Goal: Use online tool/utility: Utilize a website feature to perform a specific function

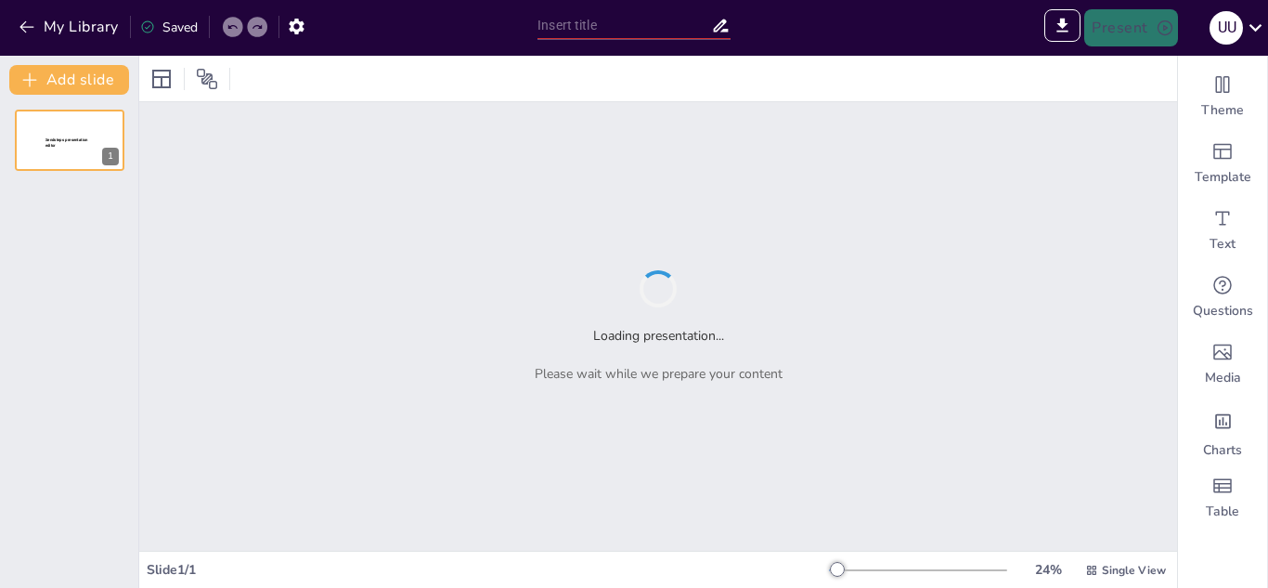
type input "Micro:bit: Un Viaje a Través de la Innovación Educativa"
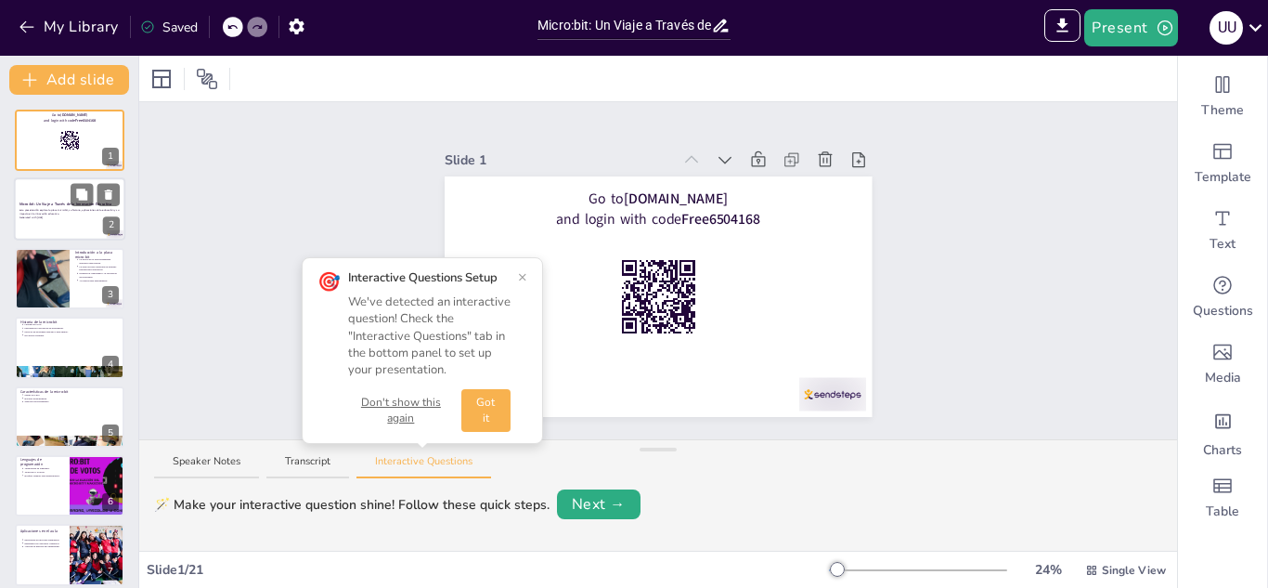
click at [60, 216] on p "Generated with [URL]" at bounding box center [70, 218] width 100 height 4
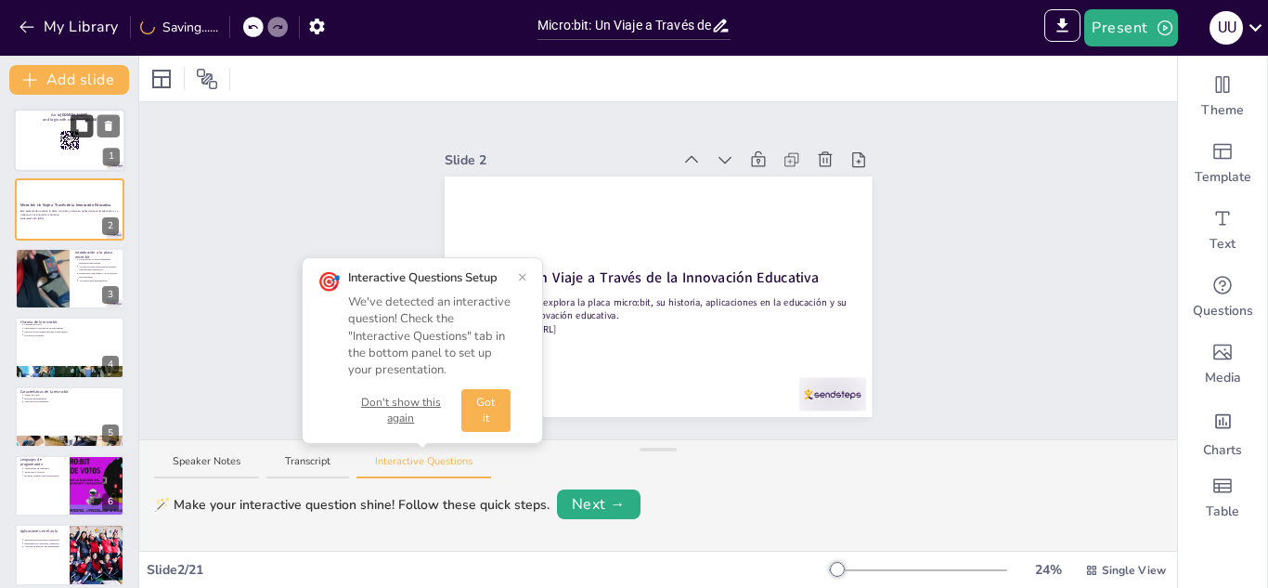
click at [81, 136] on button at bounding box center [82, 125] width 22 height 22
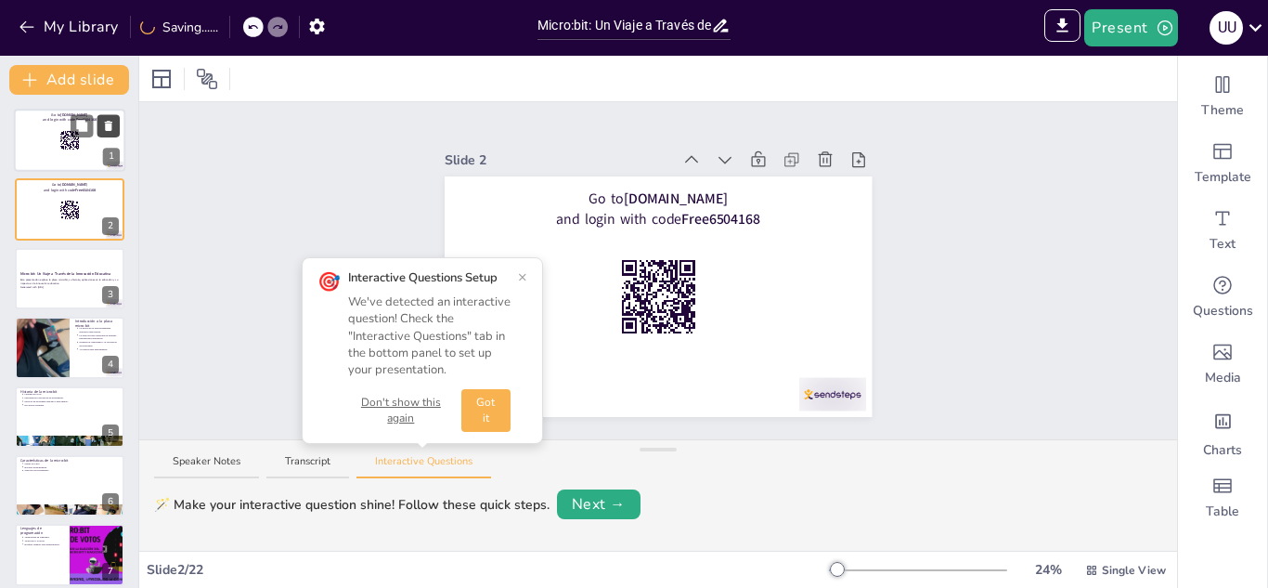
click at [108, 121] on icon at bounding box center [108, 126] width 13 height 13
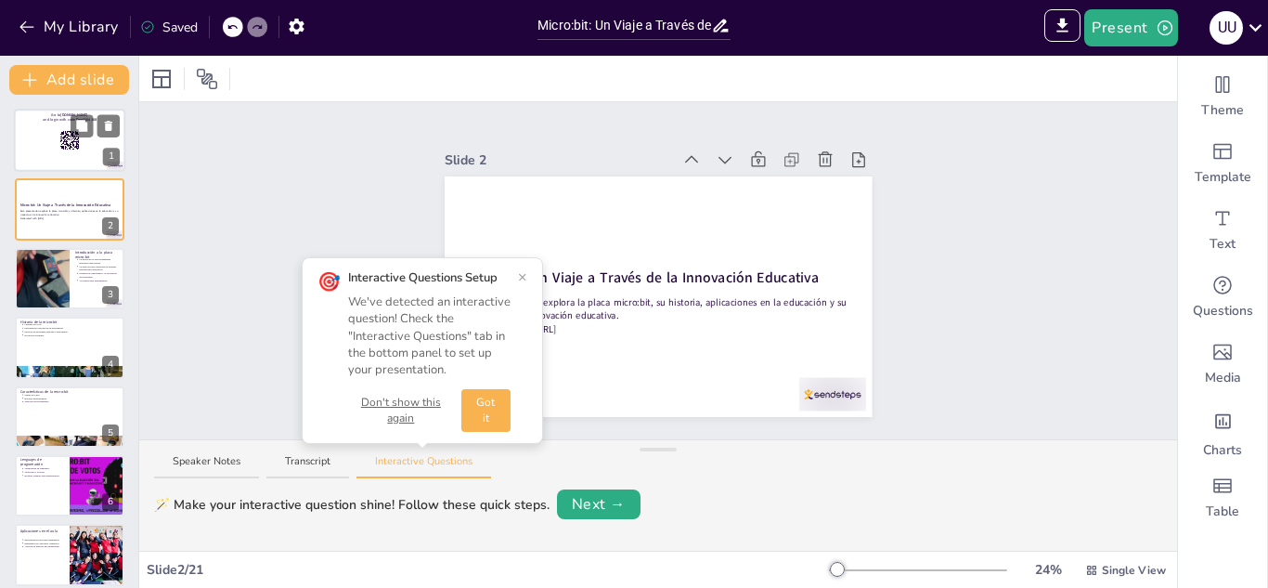
click at [60, 153] on div at bounding box center [69, 140] width 111 height 63
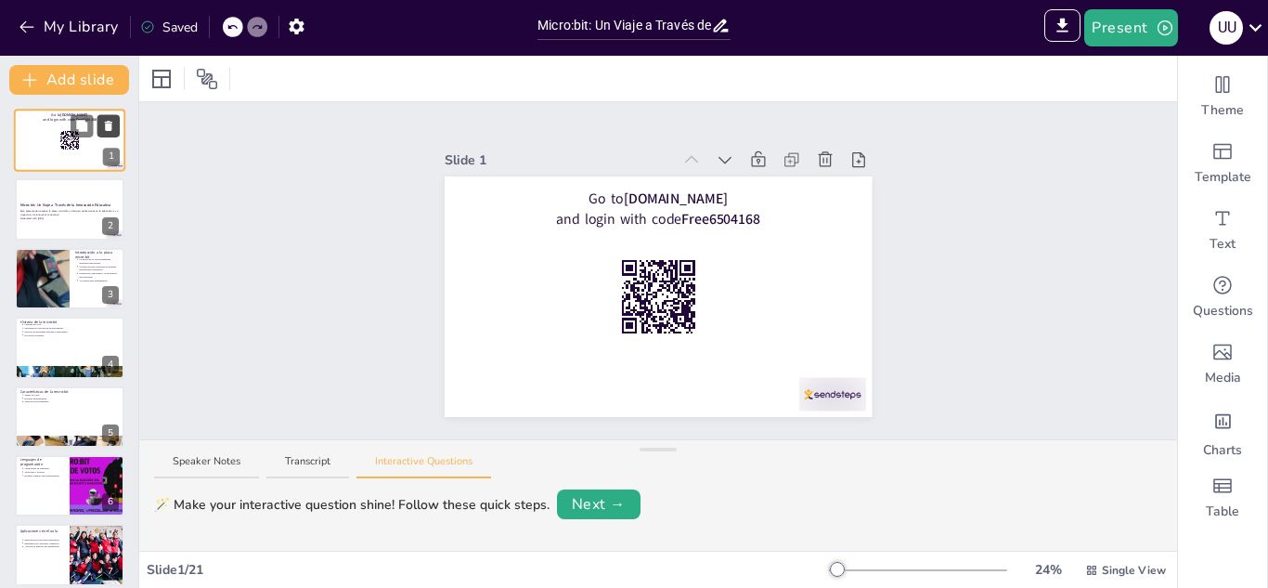
click at [114, 125] on icon at bounding box center [108, 126] width 13 height 13
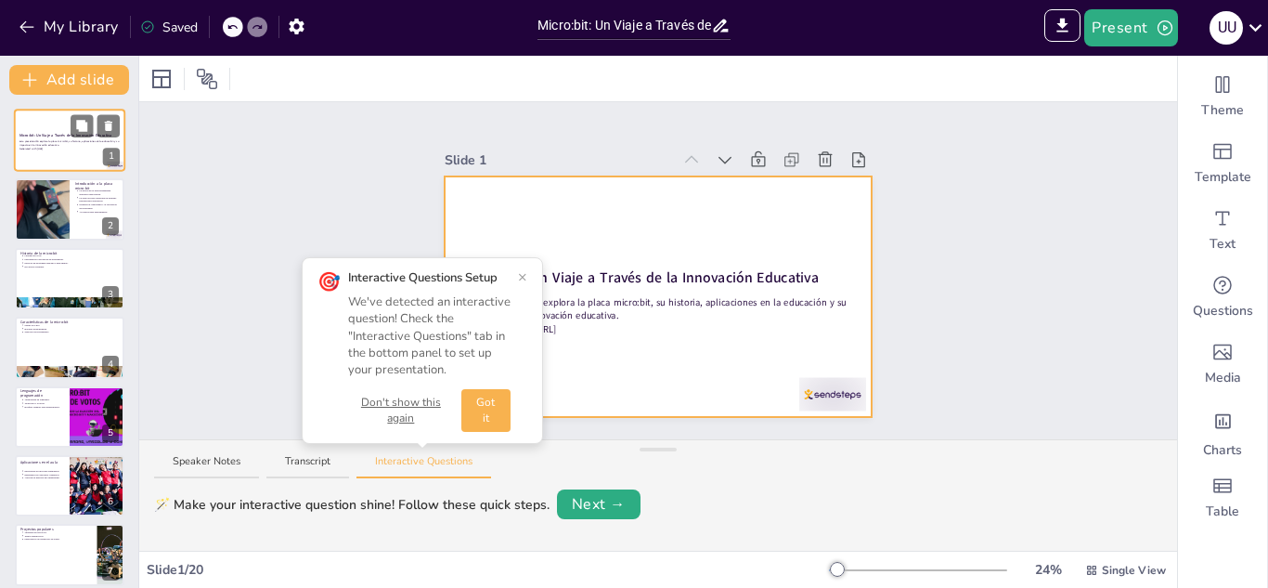
click at [61, 159] on div at bounding box center [69, 140] width 111 height 63
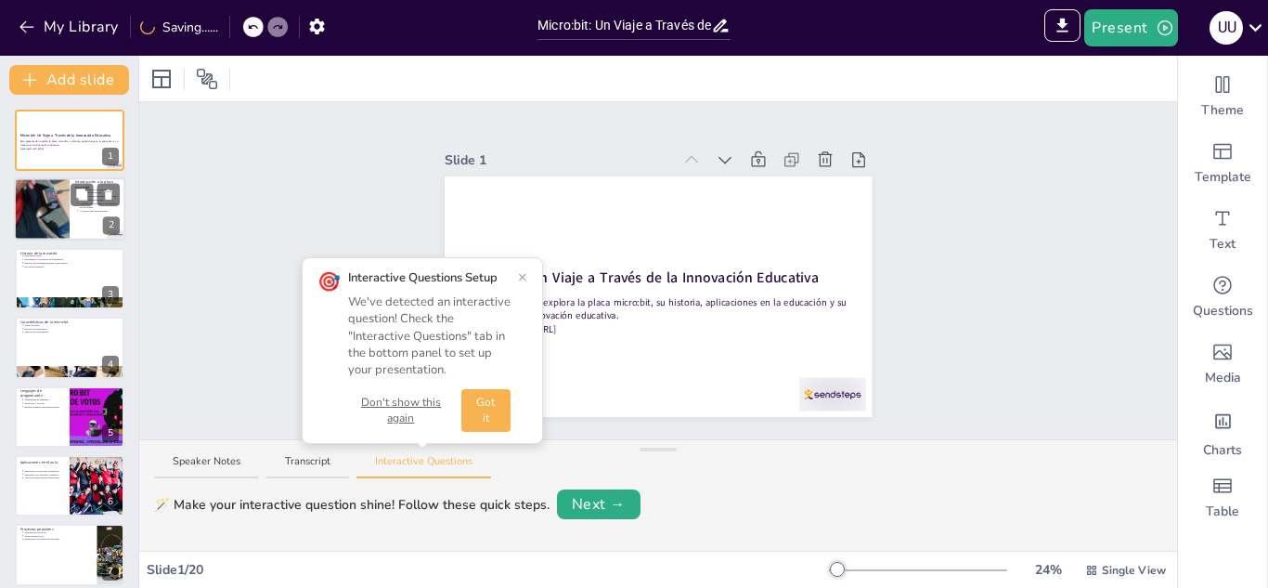
click at [53, 214] on div at bounding box center [41, 209] width 111 height 63
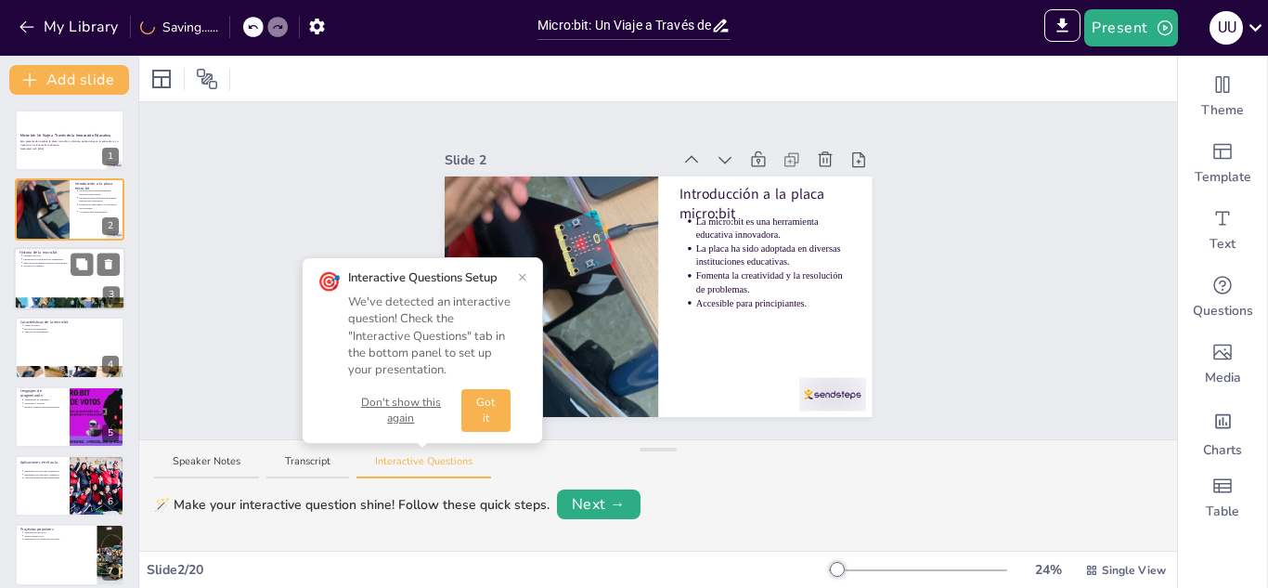
click at [56, 282] on div at bounding box center [69, 278] width 111 height 63
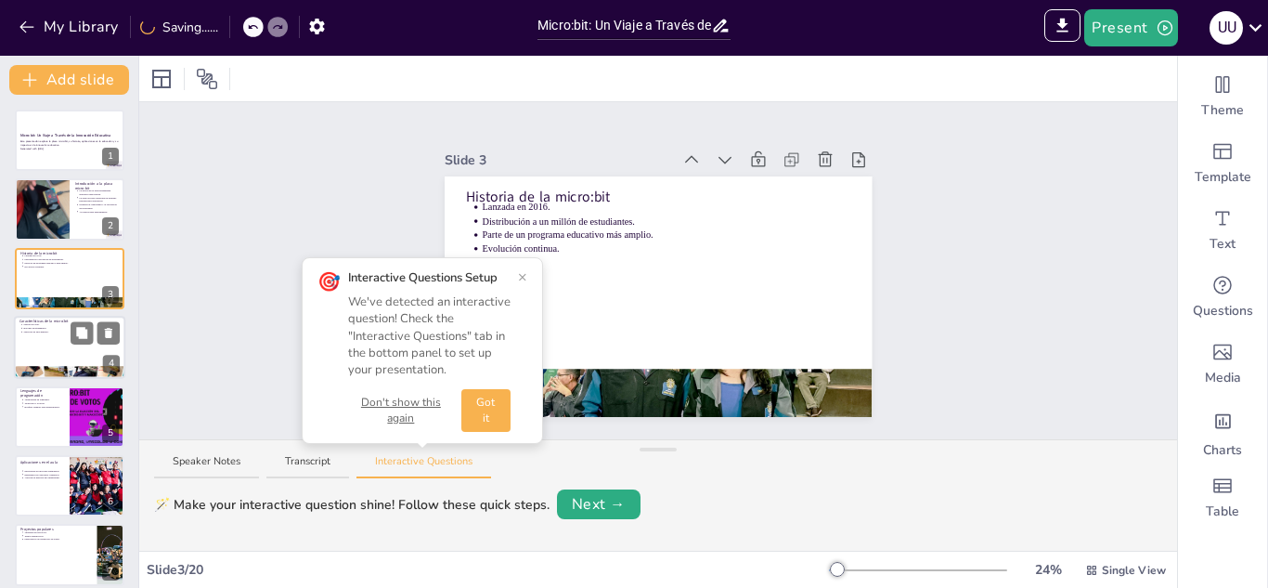
click at [41, 344] on div at bounding box center [69, 347] width 111 height 63
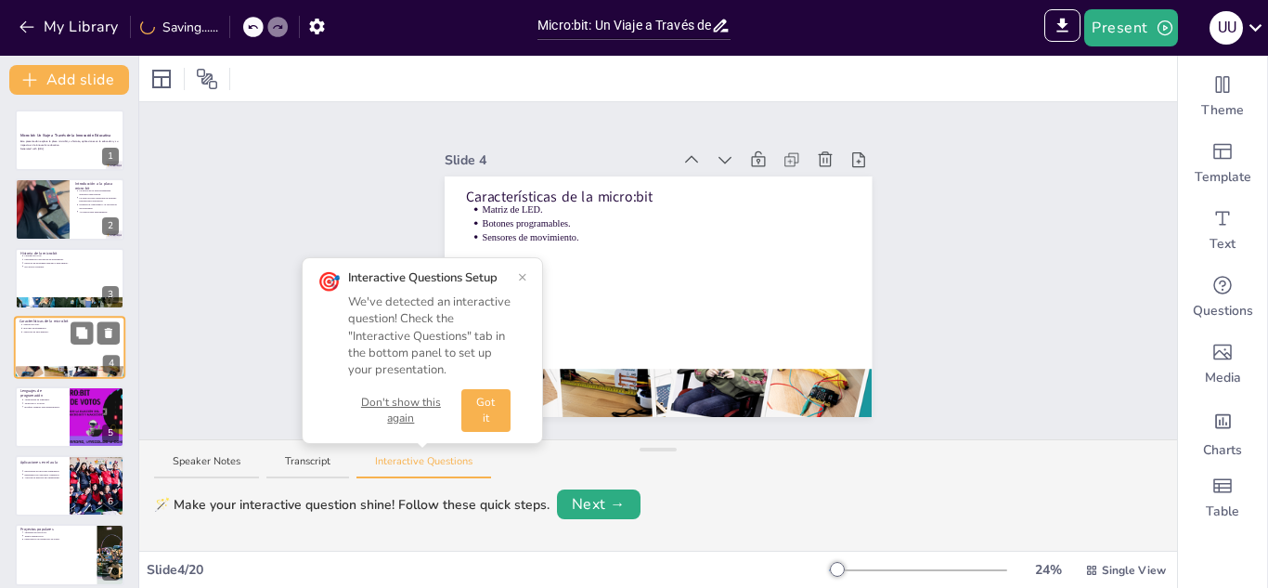
scroll to position [7, 0]
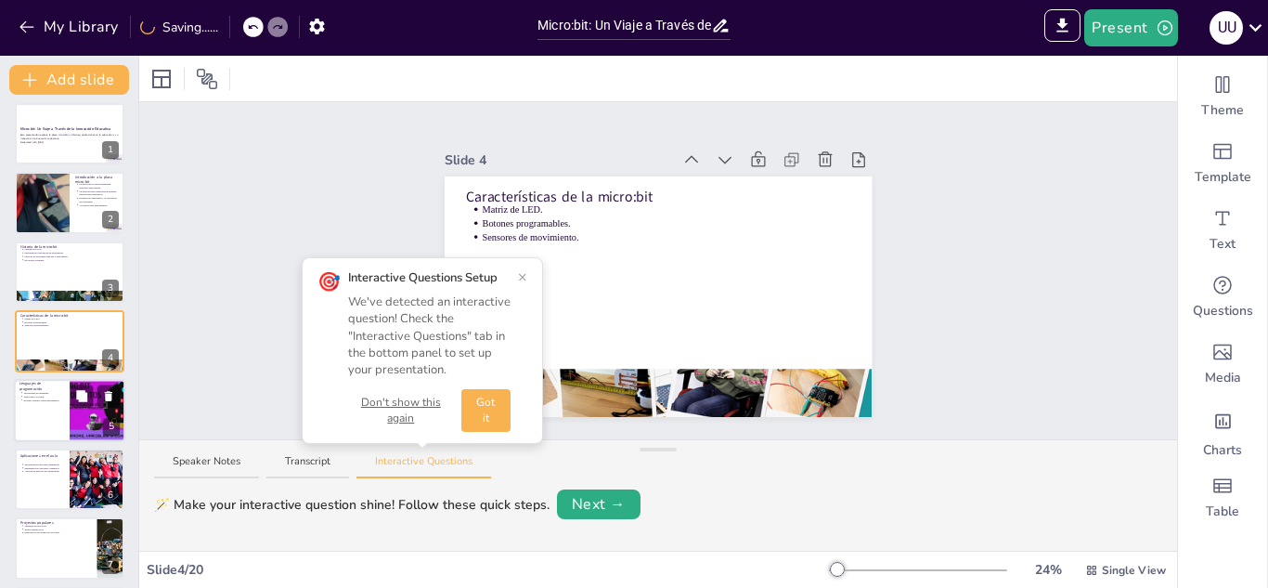
click at [60, 414] on div at bounding box center [69, 410] width 111 height 63
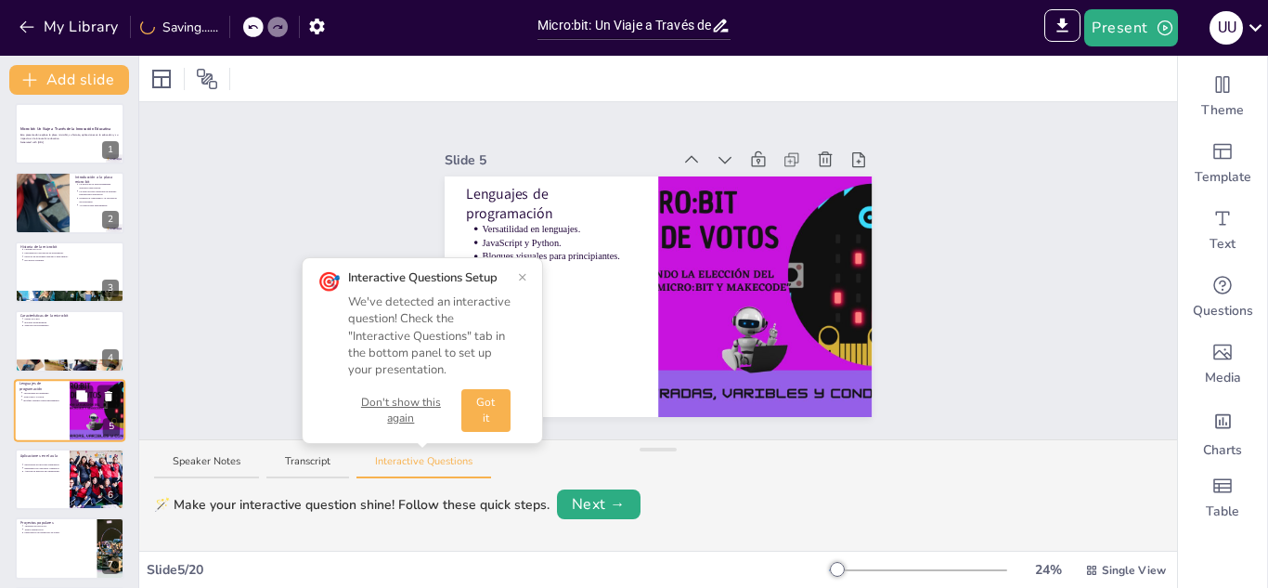
scroll to position [75, 0]
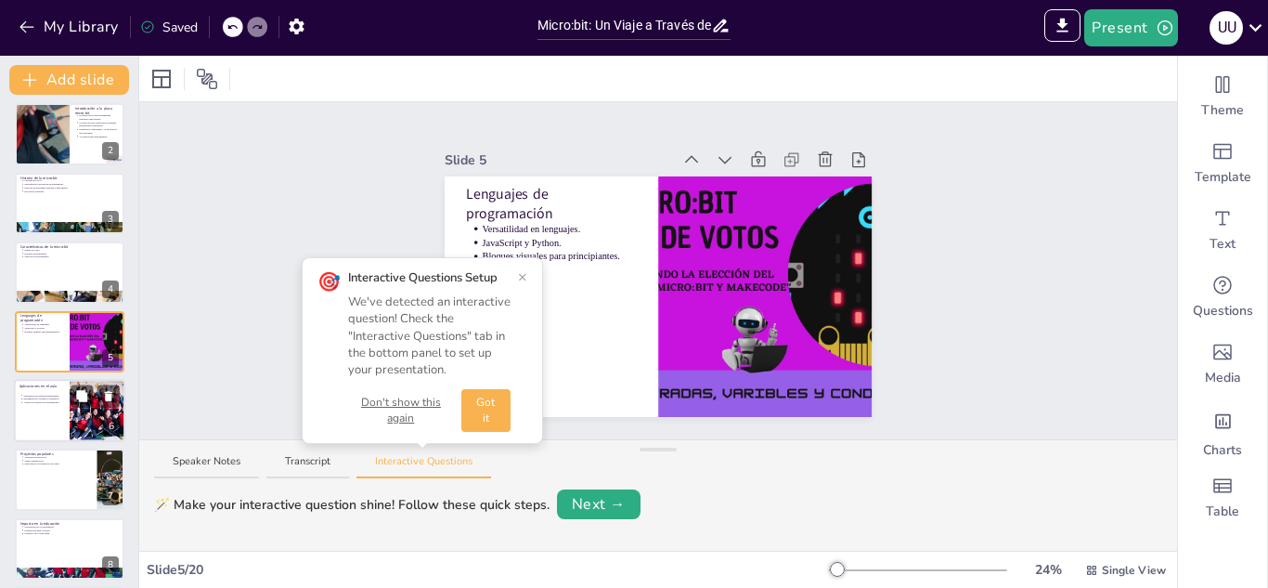
click at [59, 427] on div at bounding box center [69, 410] width 111 height 63
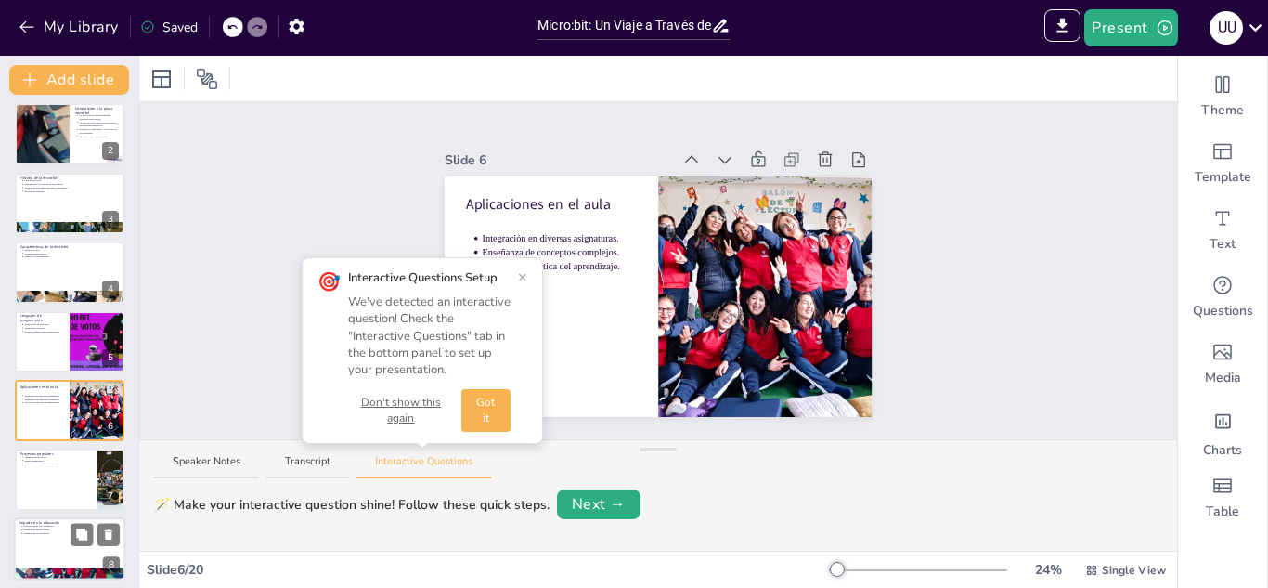
scroll to position [145, 0]
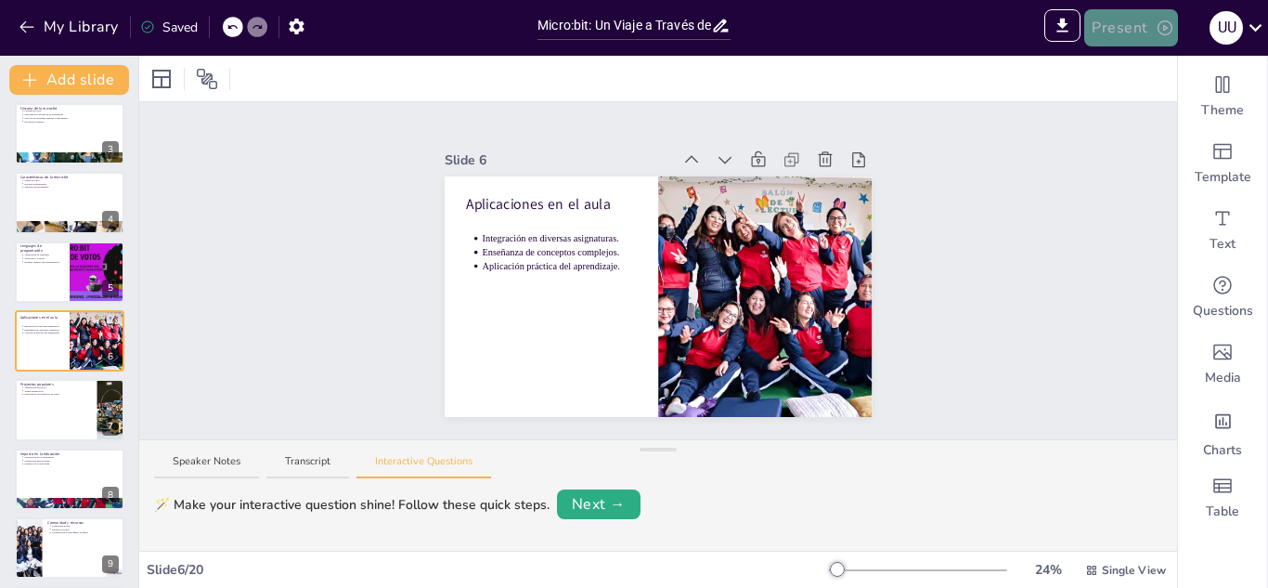
click at [1140, 29] on button "Present" at bounding box center [1131, 27] width 93 height 37
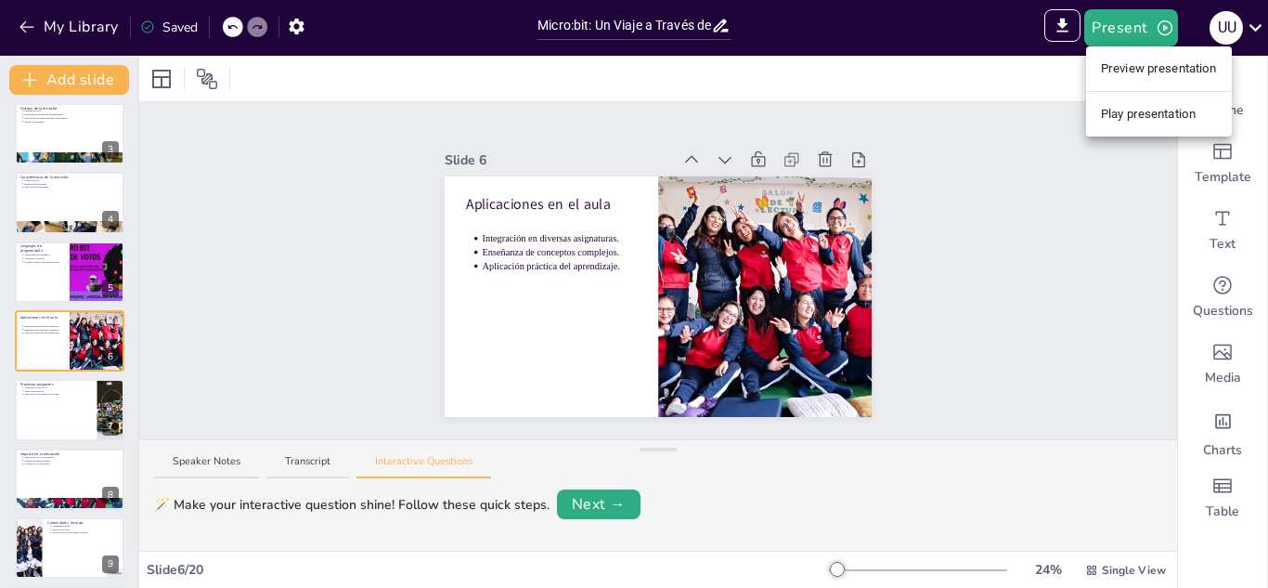
click at [1138, 105] on li "Play presentation" at bounding box center [1159, 114] width 146 height 30
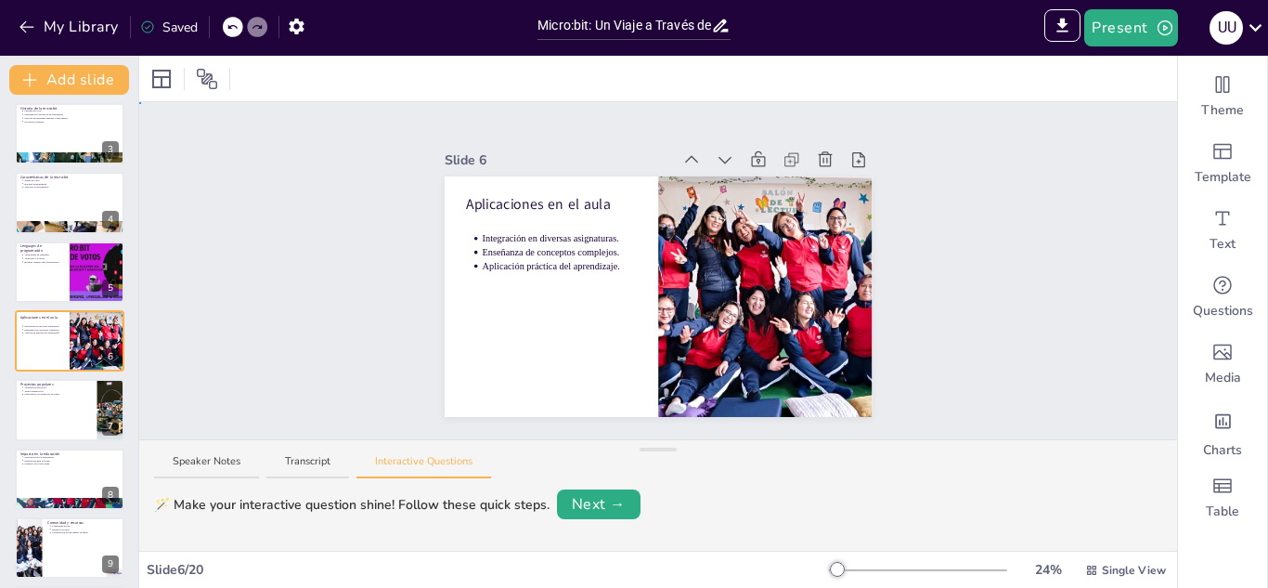
click at [1138, 105] on div "Slide 1 Micro:bit: Un Viaje a Través de la Innovación Educativa Esta presentaci…" at bounding box center [658, 270] width 1038 height 337
